Goal: Check status

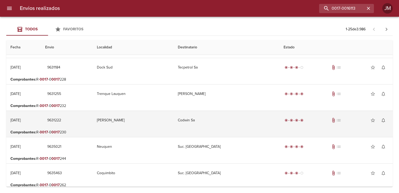
scroll to position [526, 0]
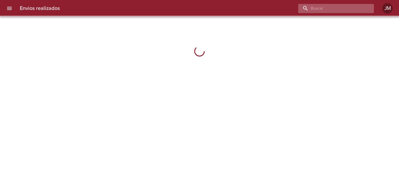
click at [345, 9] on input "buscar" at bounding box center [331, 8] width 67 height 9
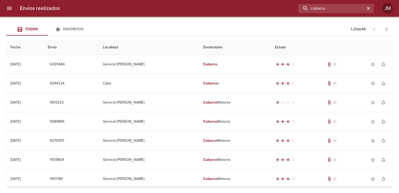
drag, startPoint x: 330, startPoint y: 8, endPoint x: 291, endPoint y: 9, distance: 39.0
click at [291, 9] on div "cabarco" at bounding box center [219, 8] width 310 height 9
type input "17307"
